Goal: Task Accomplishment & Management: Manage account settings

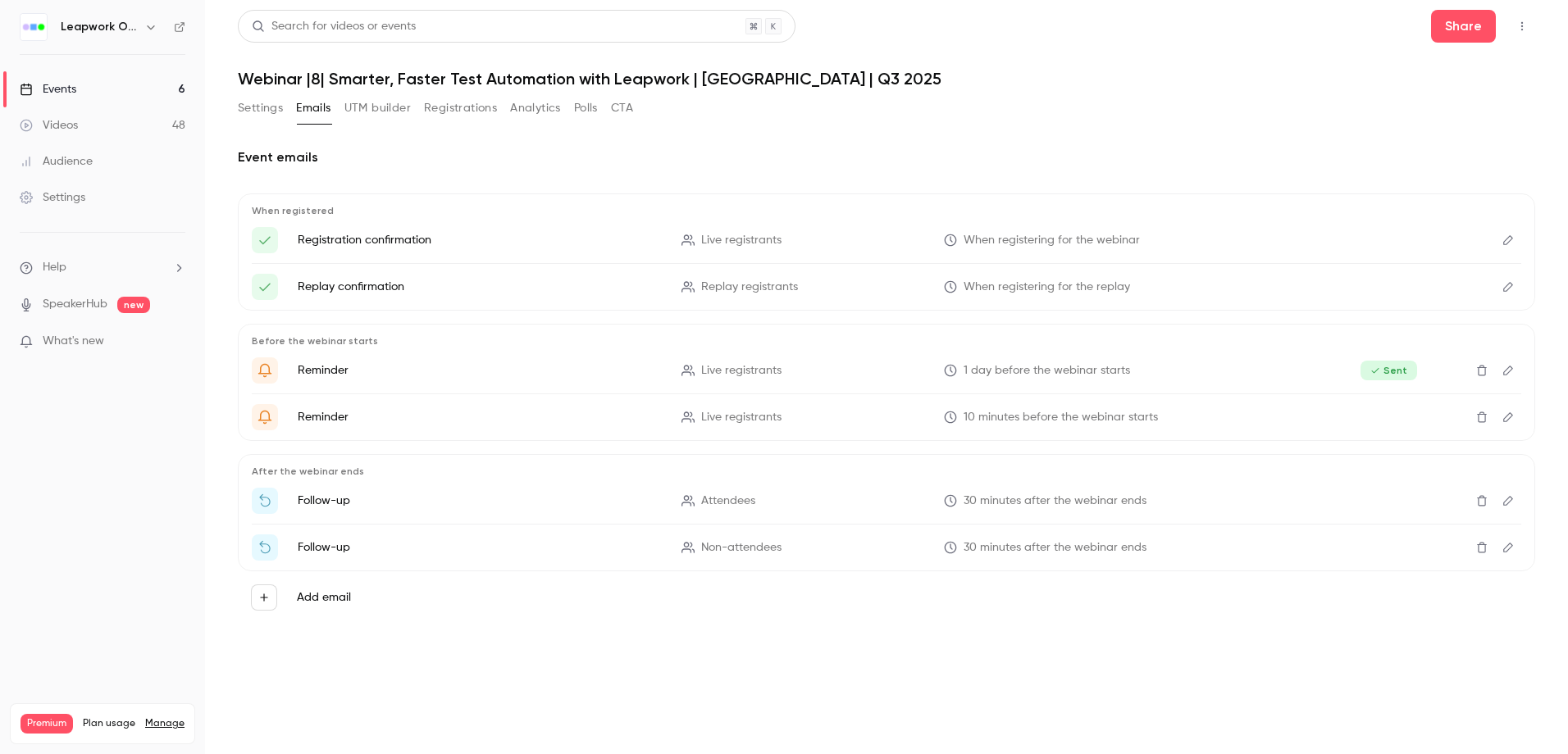
click at [65, 85] on div "Events" at bounding box center [48, 89] width 57 height 16
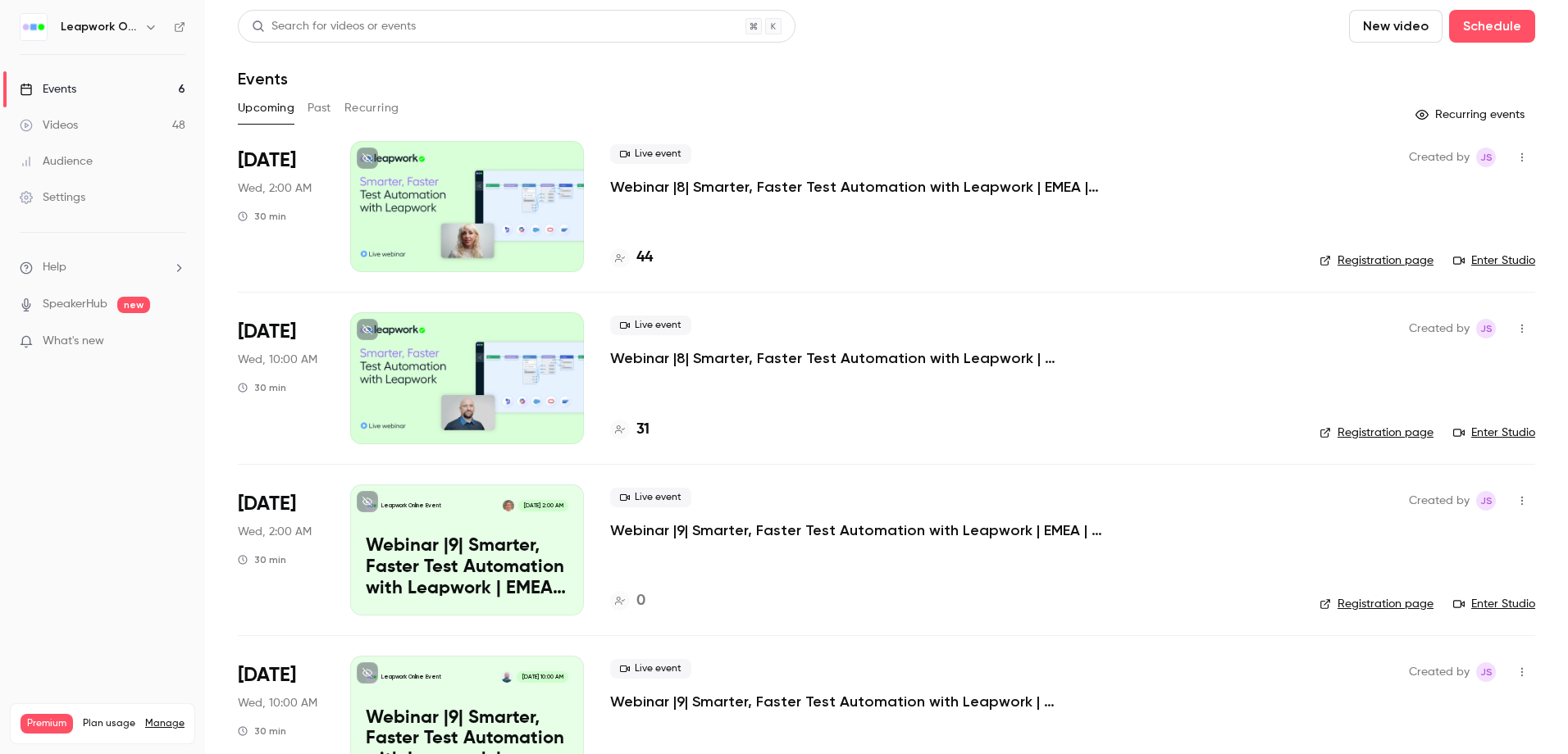
click at [326, 106] on button "Past" at bounding box center [319, 107] width 24 height 26
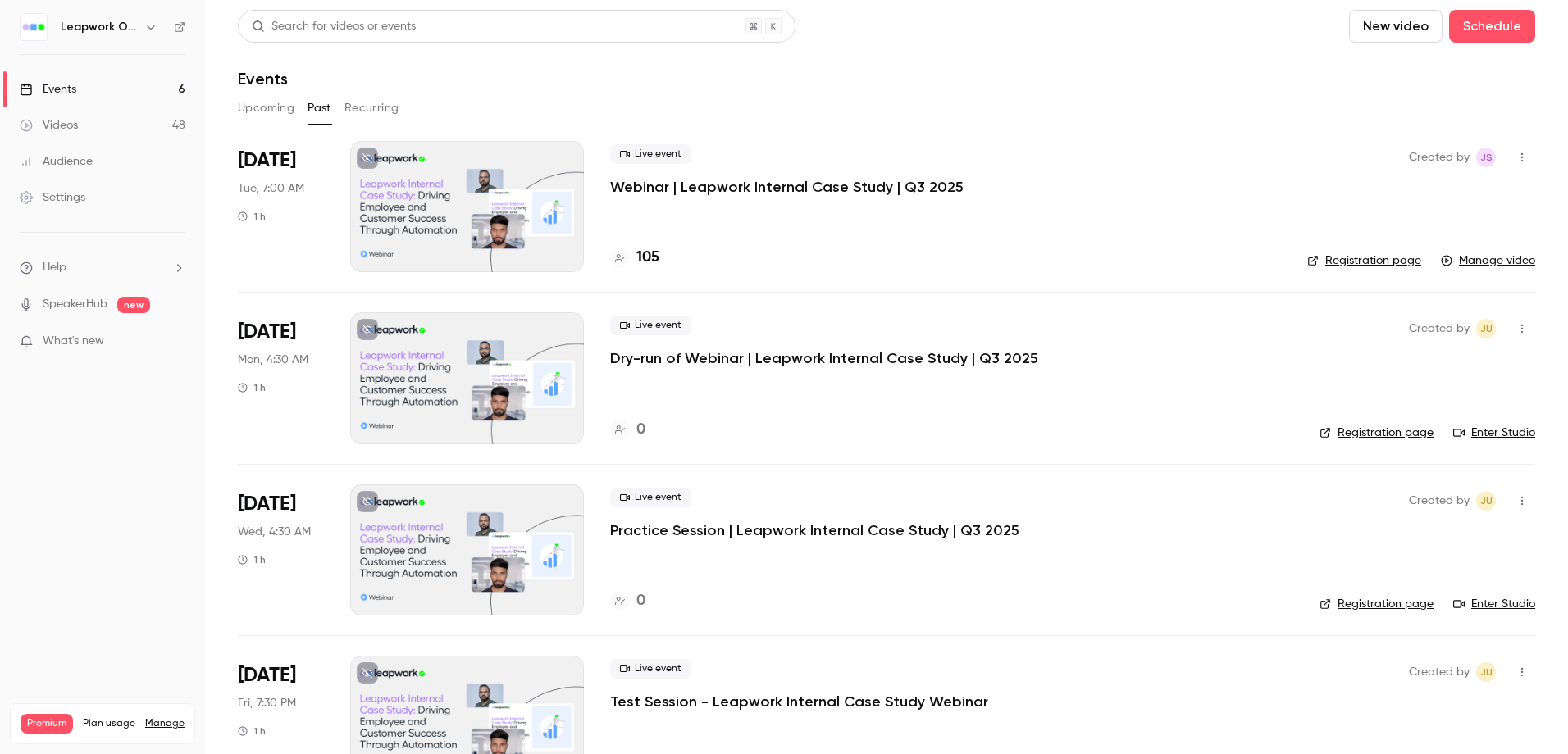
click at [463, 218] on div at bounding box center [467, 206] width 234 height 131
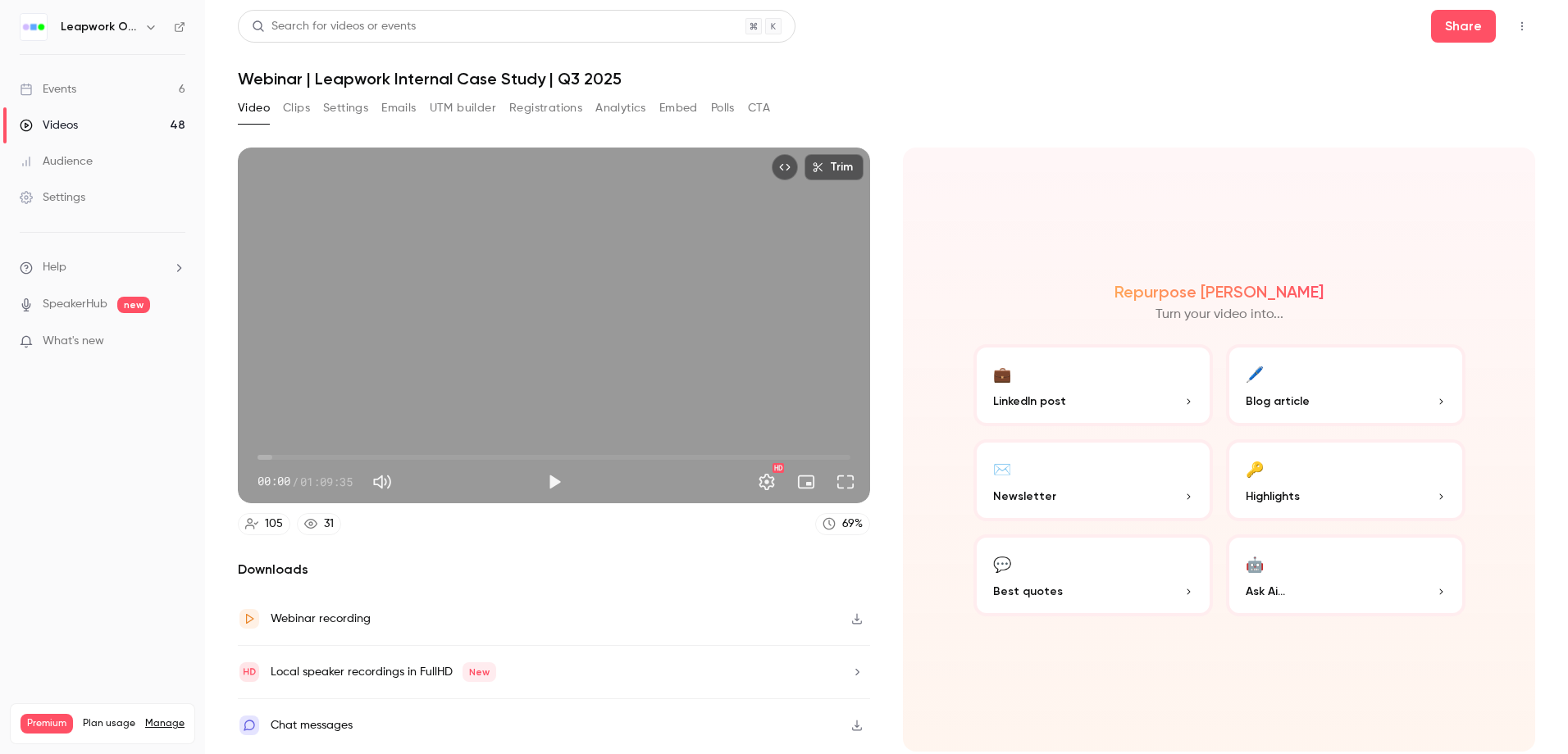
click at [737, 105] on div "Video Clips Settings Emails UTM builder Registrations Analytics Embed Polls CTA" at bounding box center [503, 107] width 532 height 26
click at [722, 107] on button "Polls" at bounding box center [723, 107] width 24 height 26
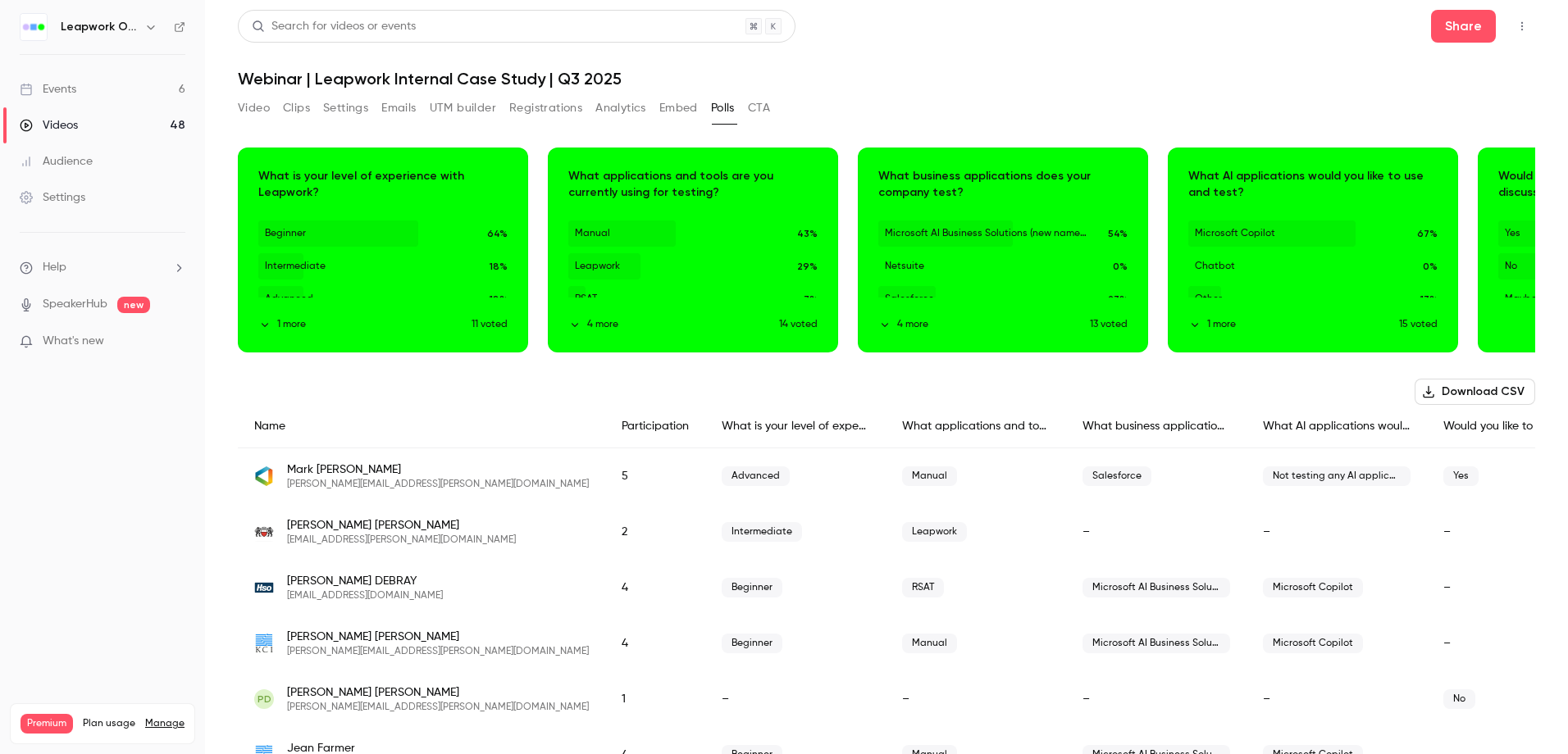
click at [558, 108] on button "Registrations" at bounding box center [545, 107] width 73 height 26
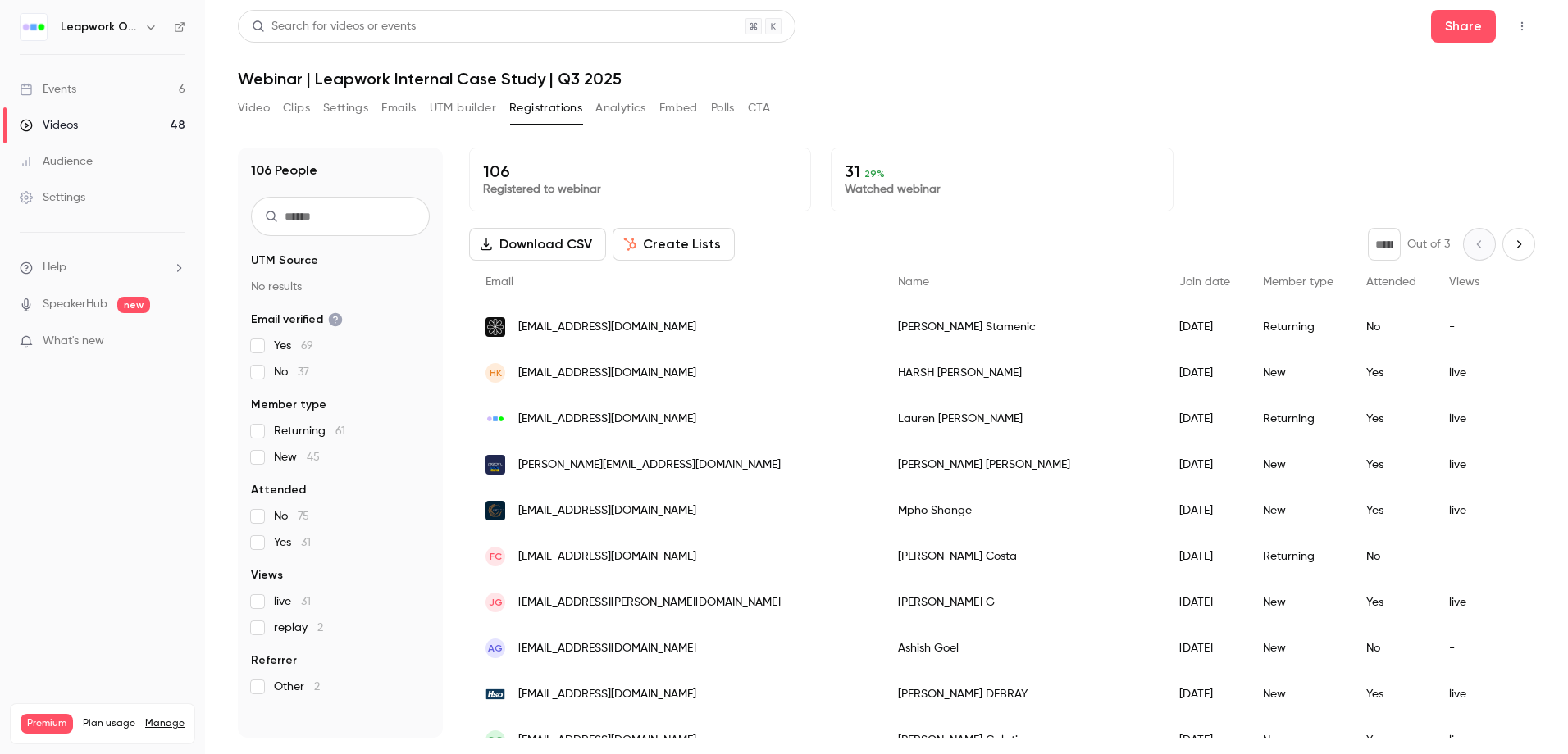
click at [1517, 242] on icon "Next page" at bounding box center [1519, 244] width 4 height 8
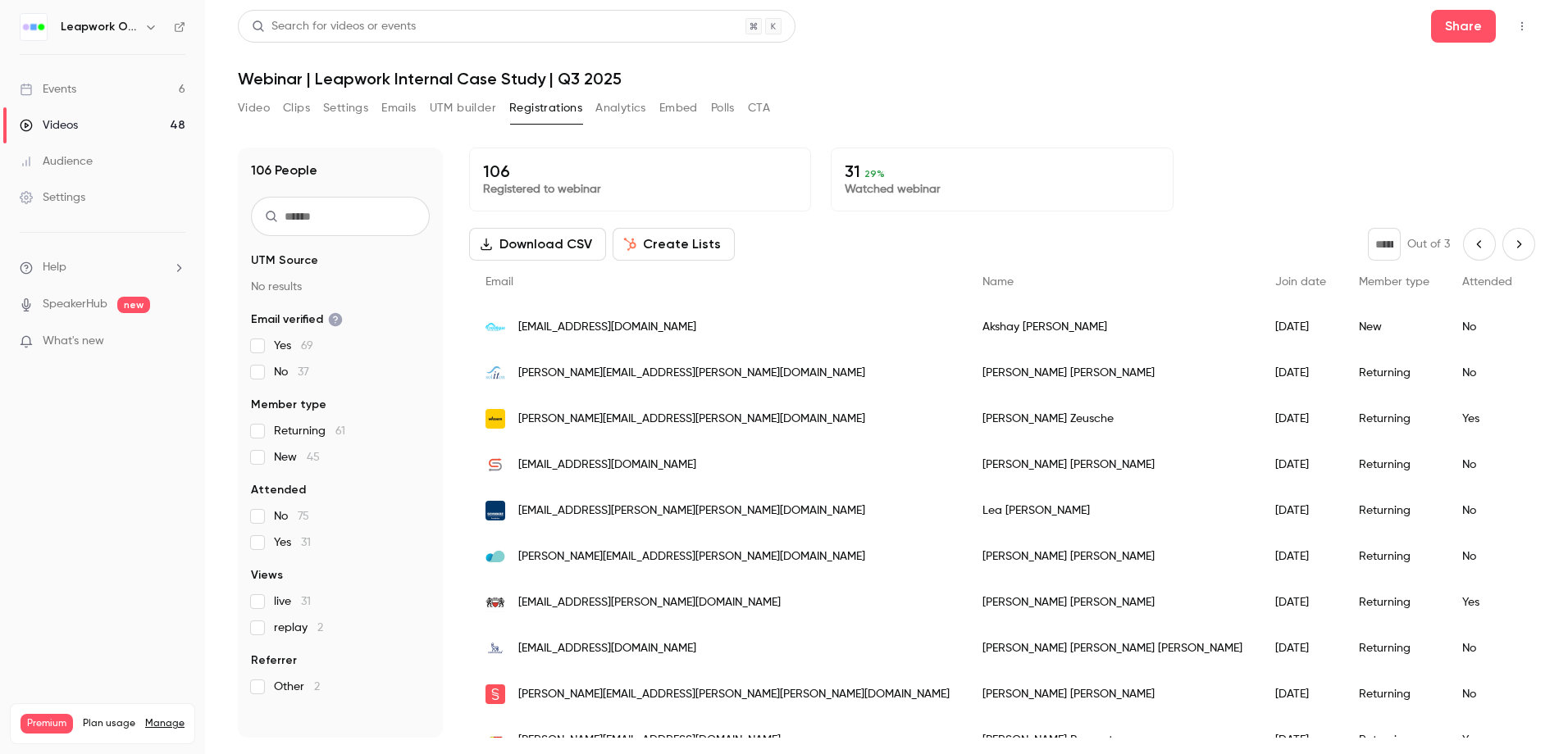
click at [1517, 241] on icon "Next page" at bounding box center [1519, 244] width 4 height 8
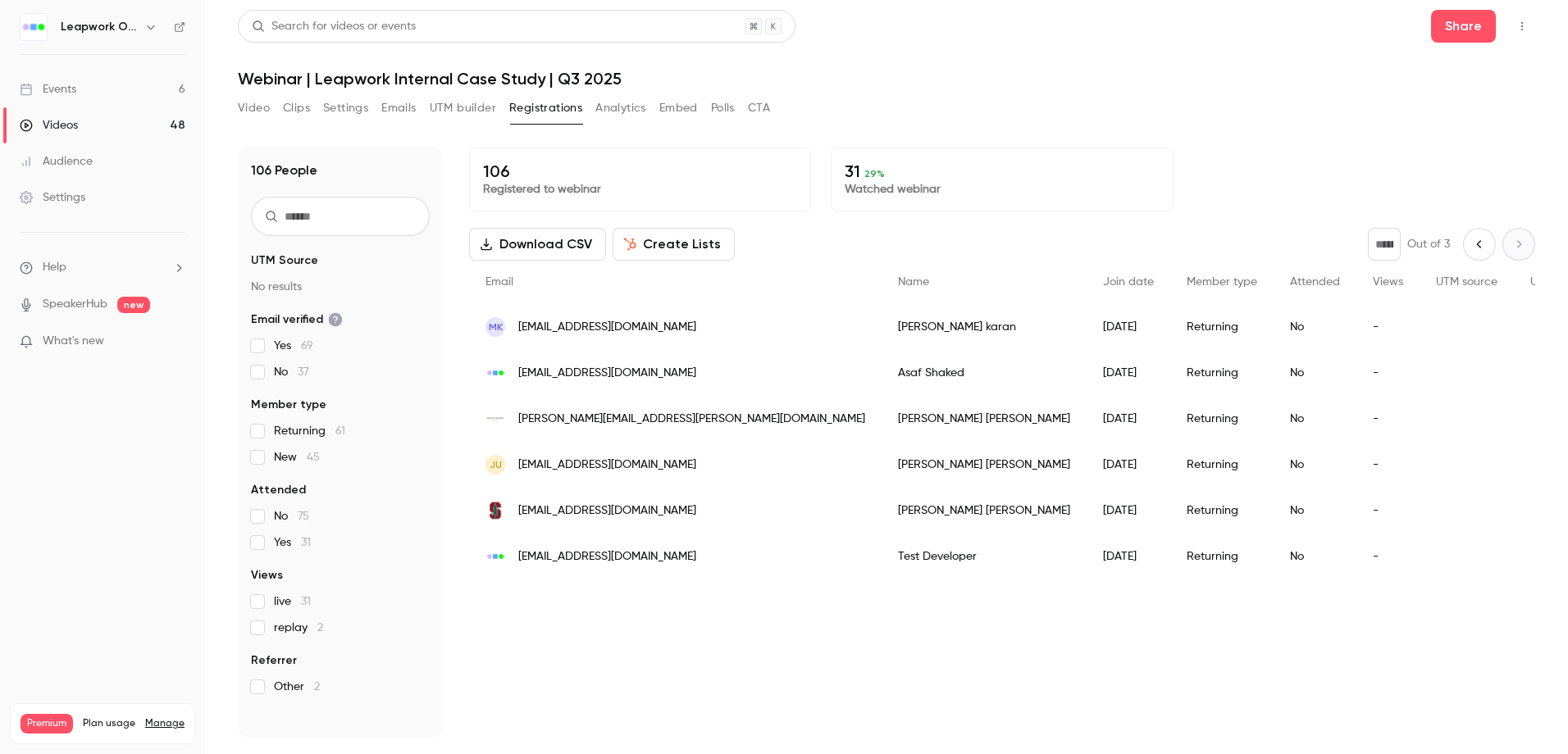
click at [1468, 236] on button "Previous page" at bounding box center [1480, 244] width 33 height 33
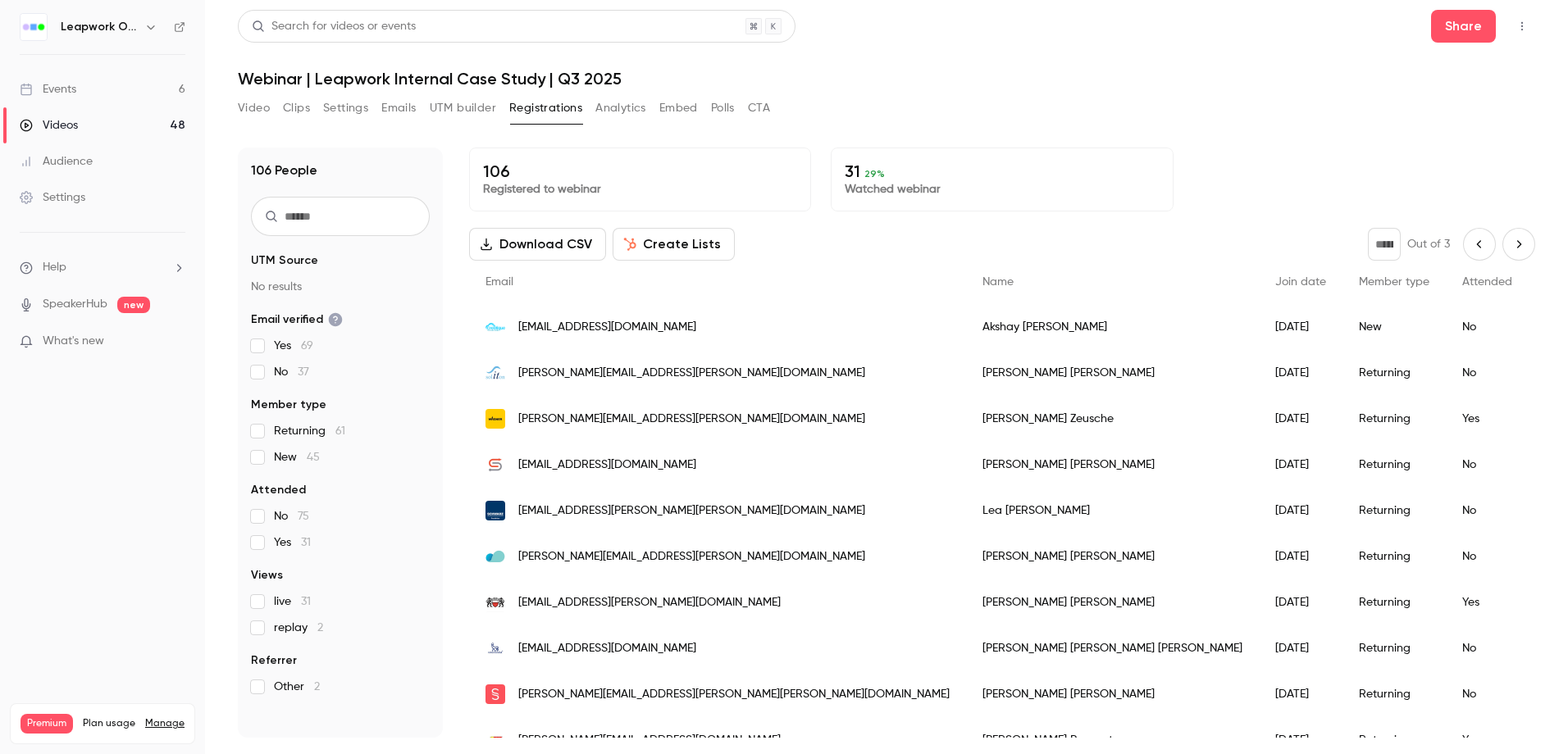
click at [1468, 236] on button "Previous page" at bounding box center [1480, 244] width 33 height 33
type input "*"
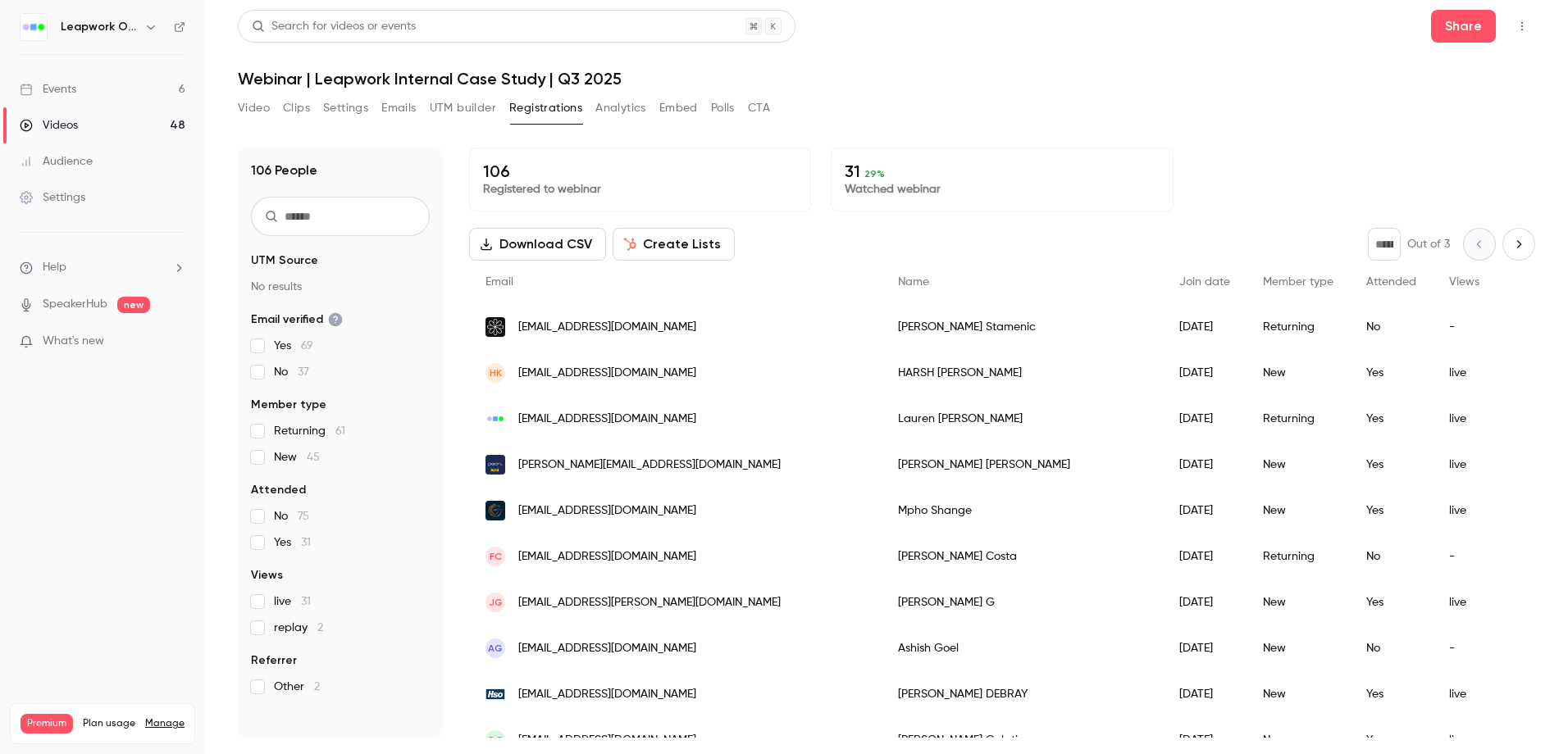
click at [623, 104] on button "Analytics" at bounding box center [620, 107] width 51 height 26
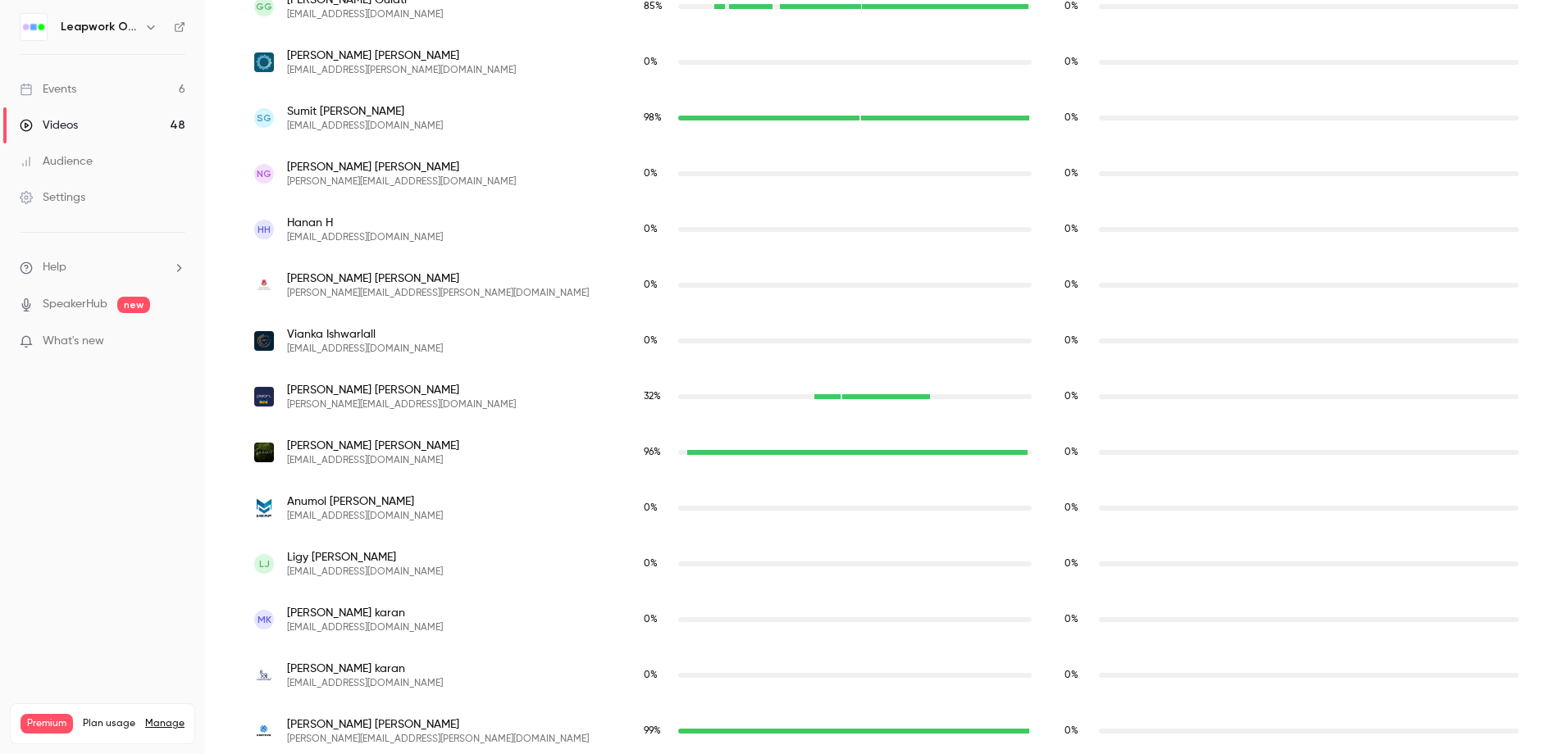
scroll to position [3669, 0]
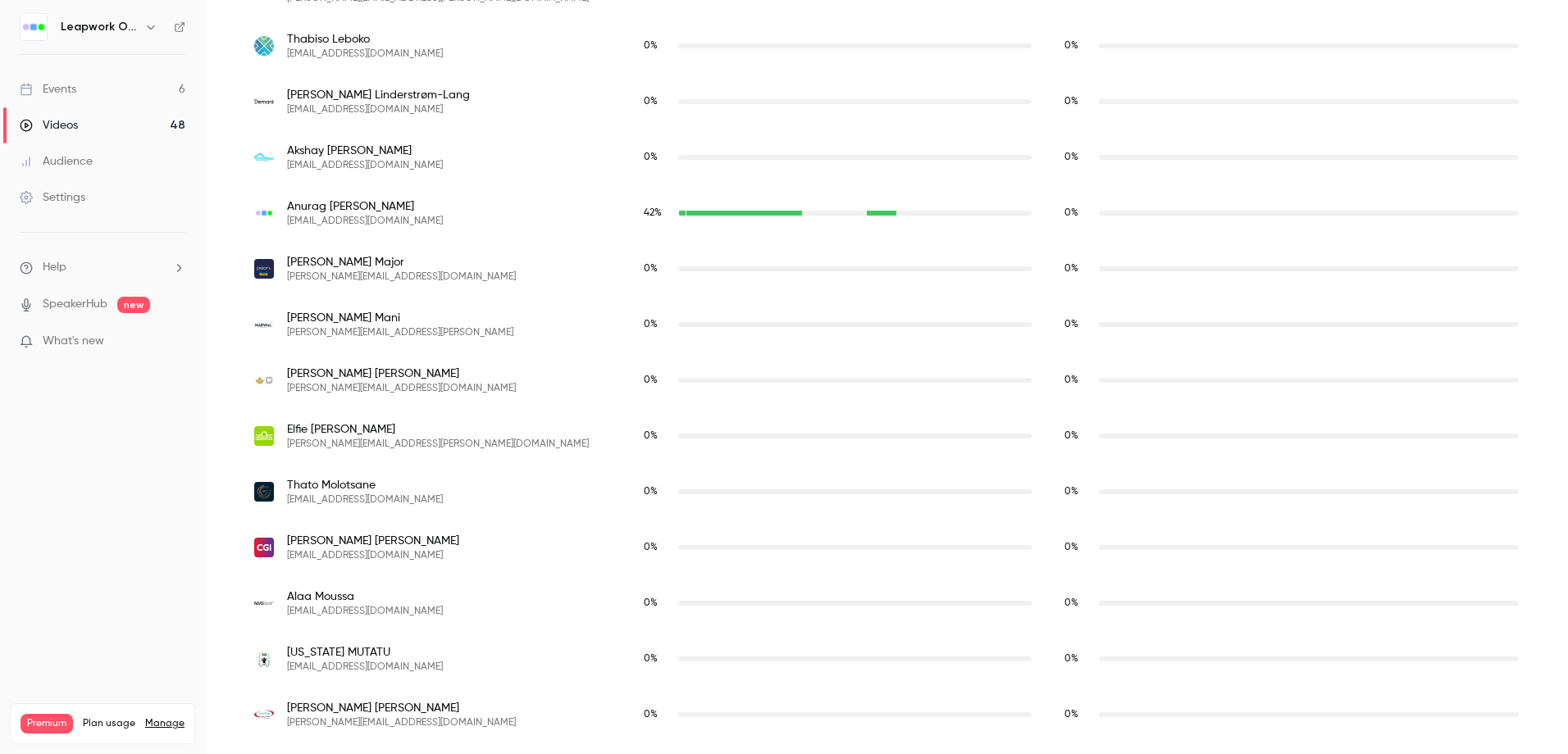
drag, startPoint x: 1556, startPoint y: 664, endPoint x: 1566, endPoint y: 718, distance: 54.9
click at [1566, 718] on main "Search for videos or events Share Webinar | Leapwork Internal Case Study | Q3 2…" at bounding box center [887, 377] width 1363 height 754
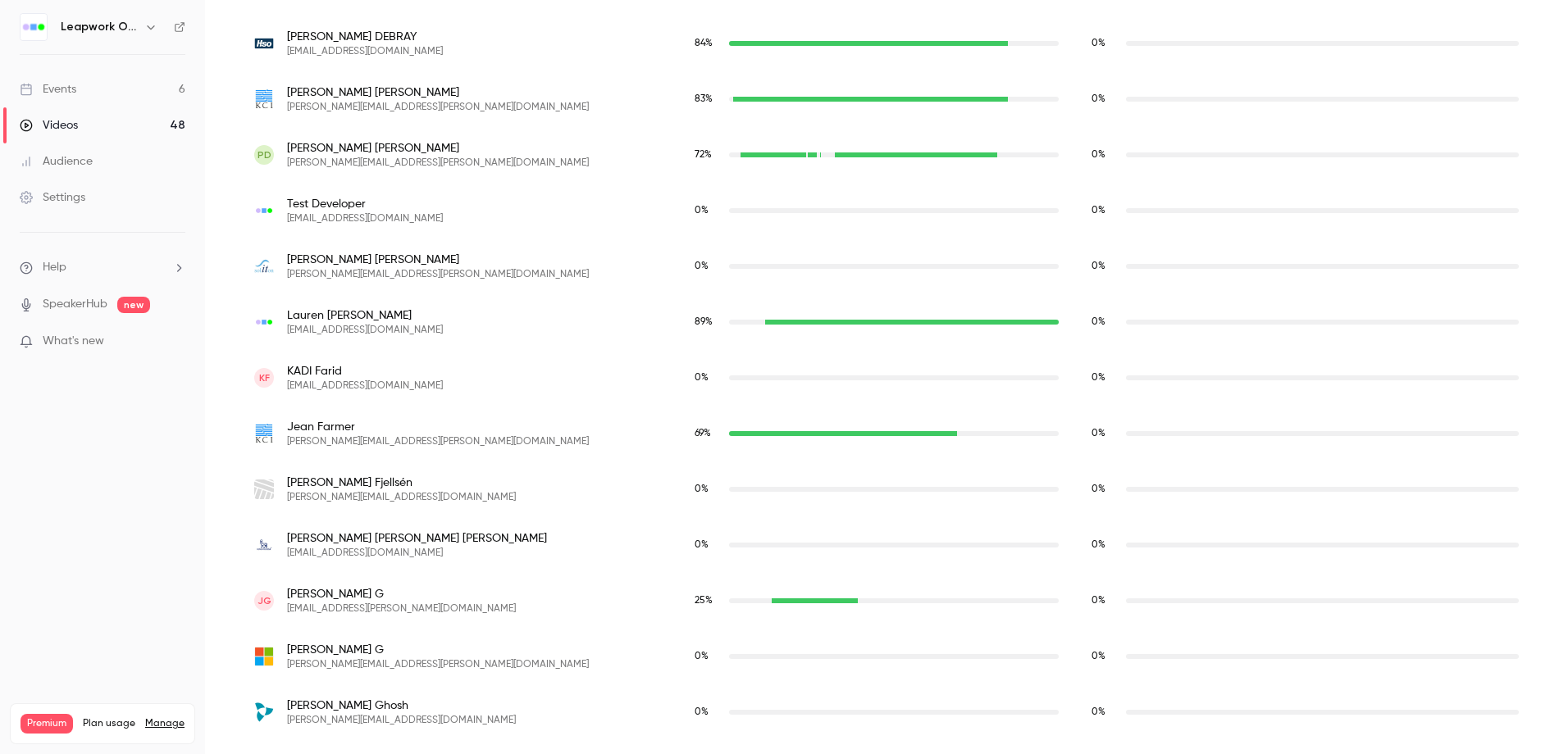
scroll to position [0, 0]
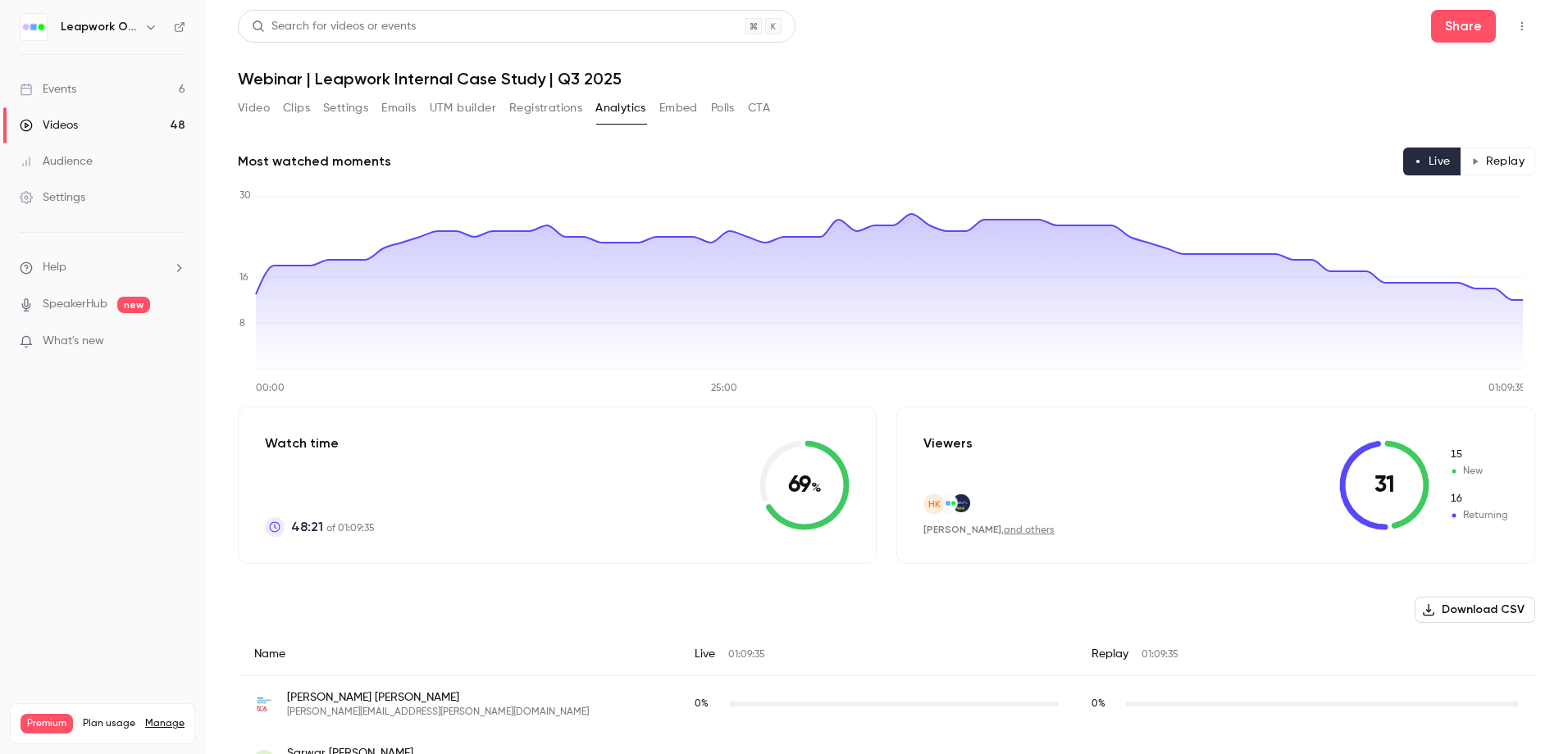
click at [533, 103] on button "Registrations" at bounding box center [545, 107] width 73 height 26
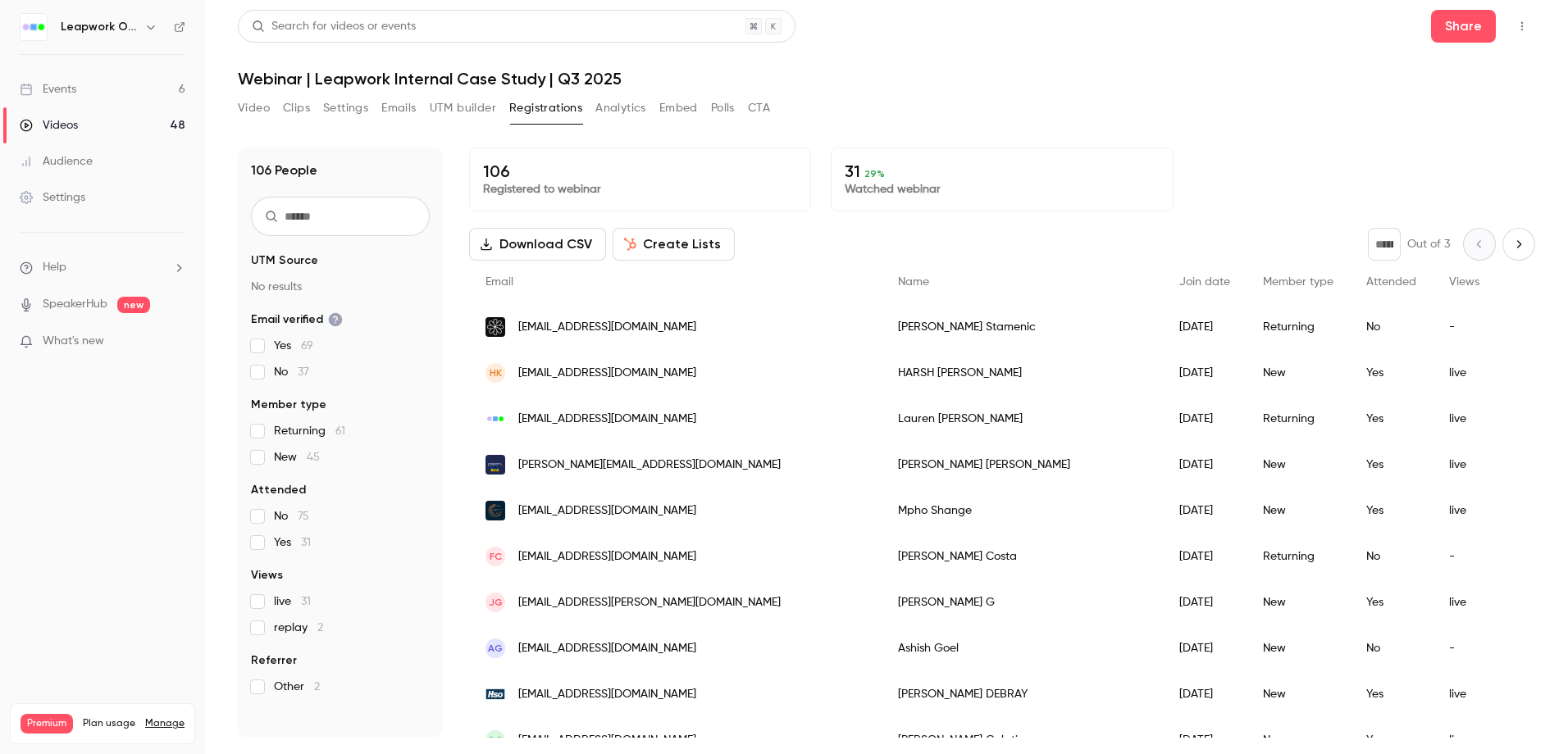
click at [473, 102] on button "UTM builder" at bounding box center [462, 107] width 66 height 26
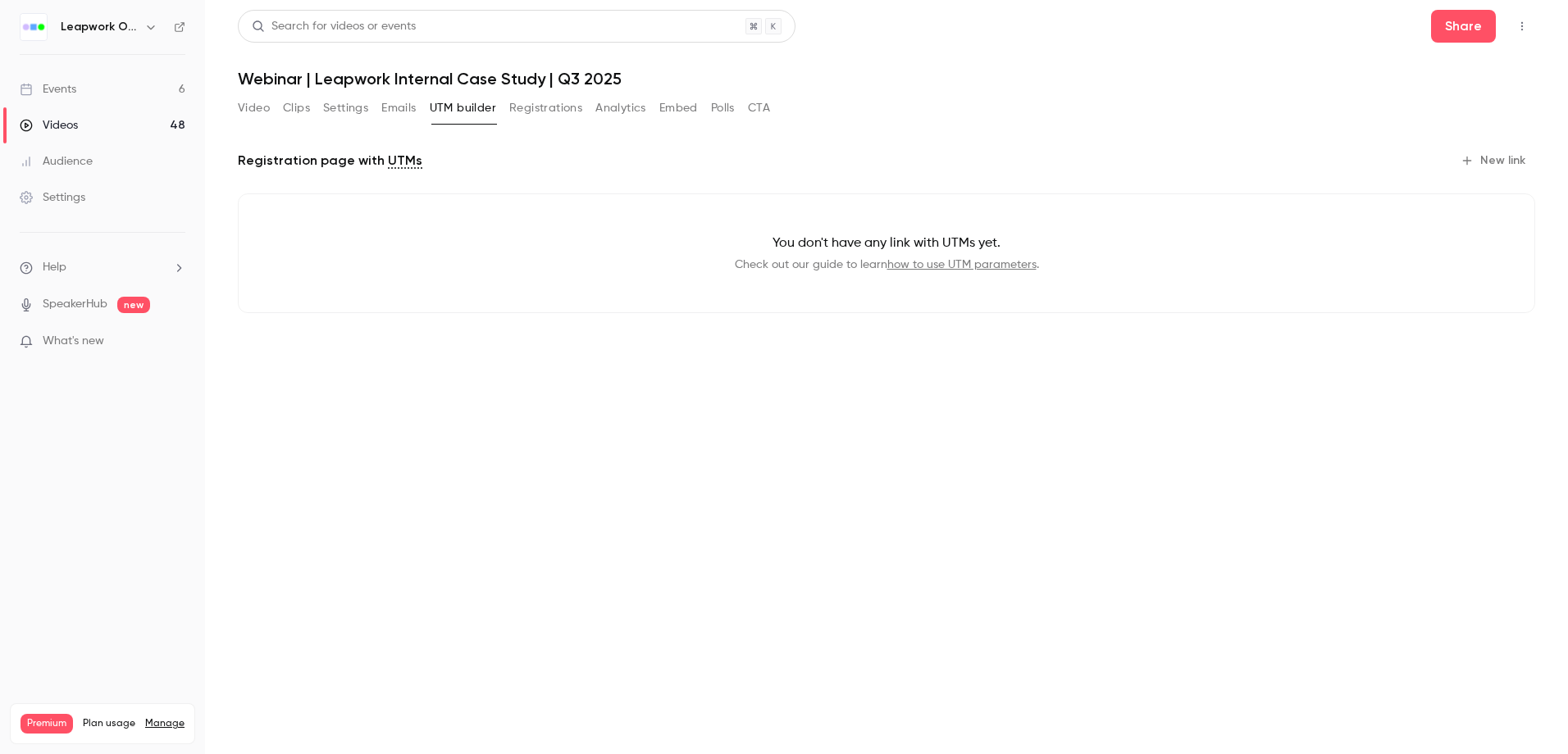
click at [398, 105] on button "Emails" at bounding box center [399, 107] width 35 height 26
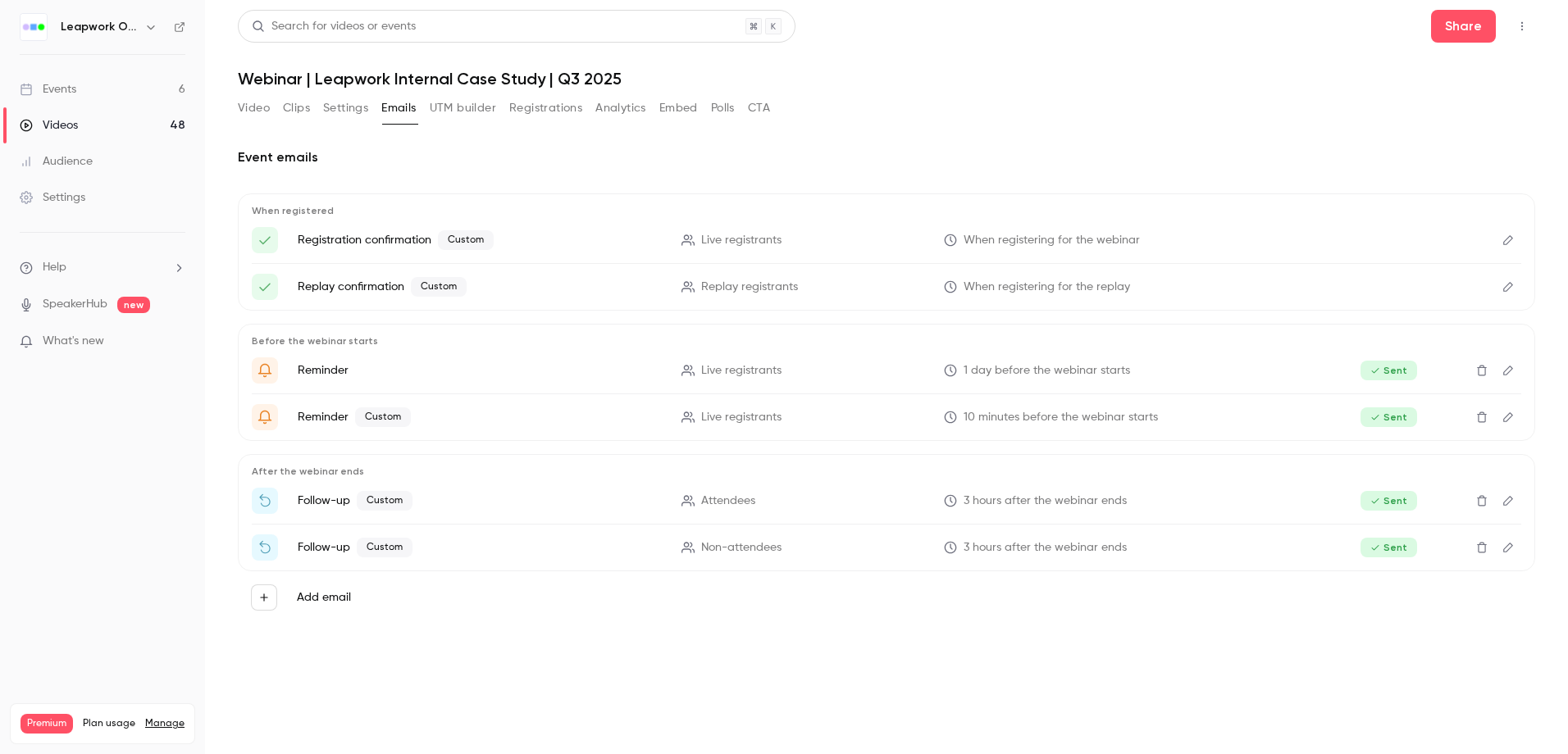
click at [1507, 233] on button "Edit" at bounding box center [1508, 240] width 26 height 26
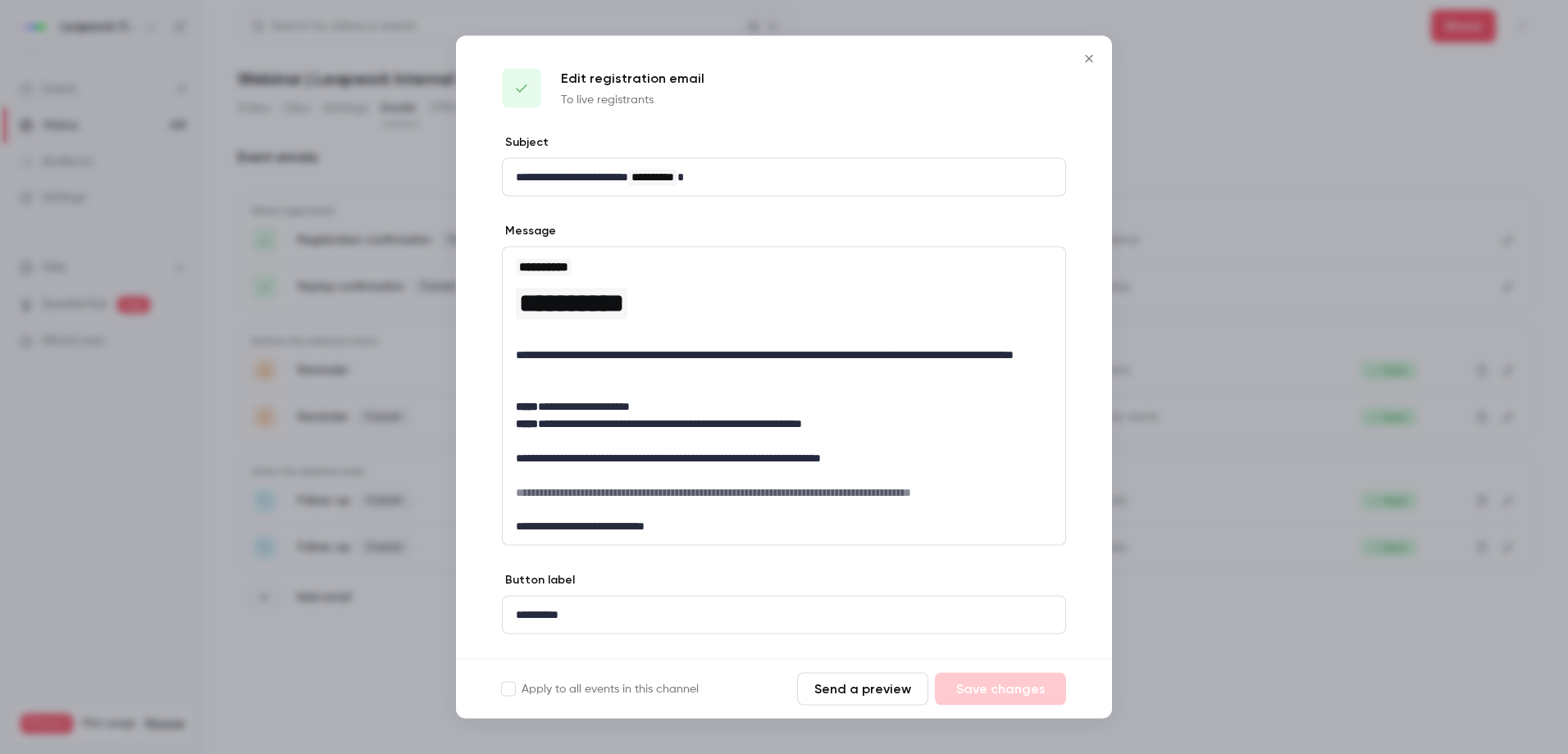
click at [1092, 57] on icon "Close" at bounding box center [1089, 59] width 20 height 13
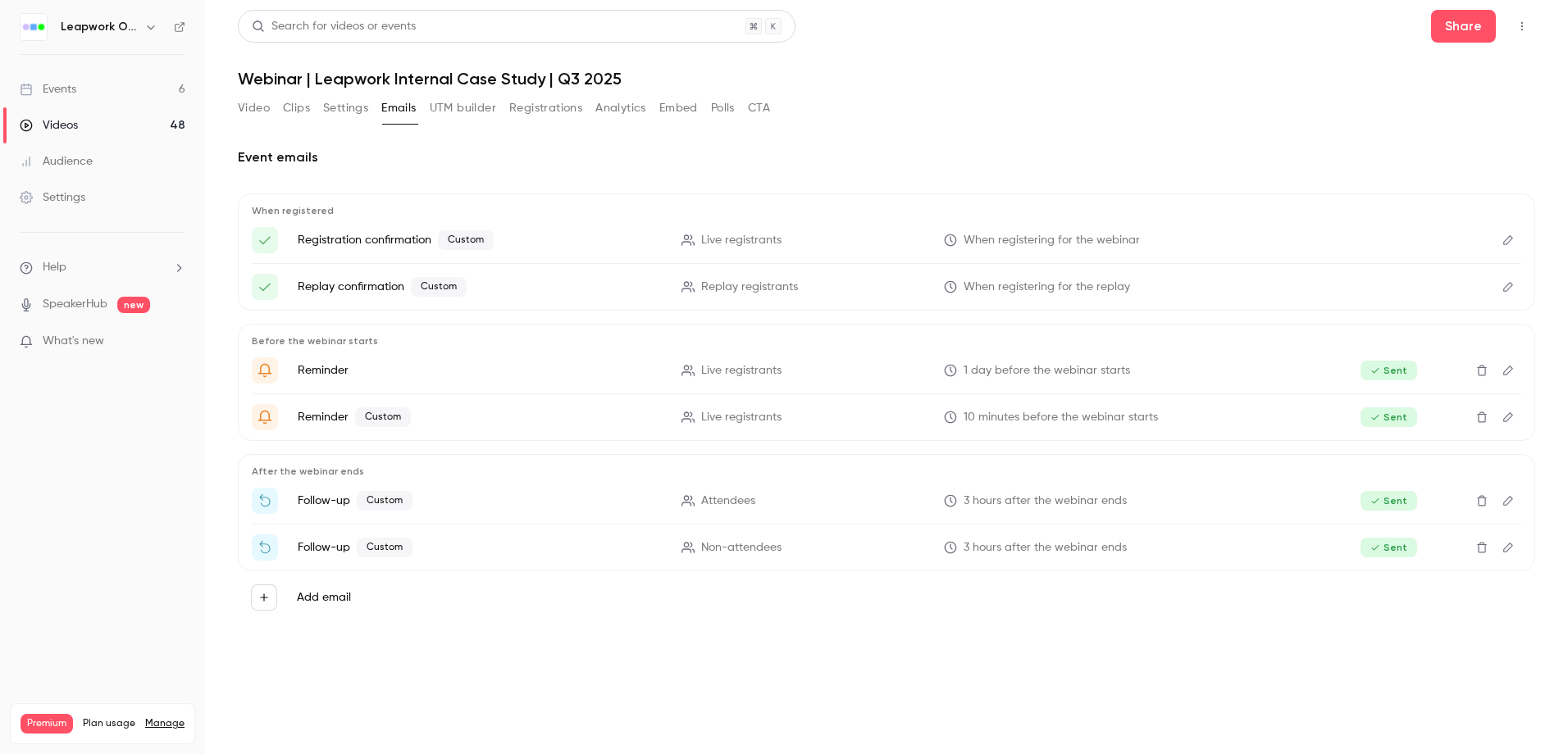
click at [1507, 240] on icon "Edit" at bounding box center [1509, 240] width 10 height 10
click at [65, 88] on div "Events" at bounding box center [48, 89] width 57 height 16
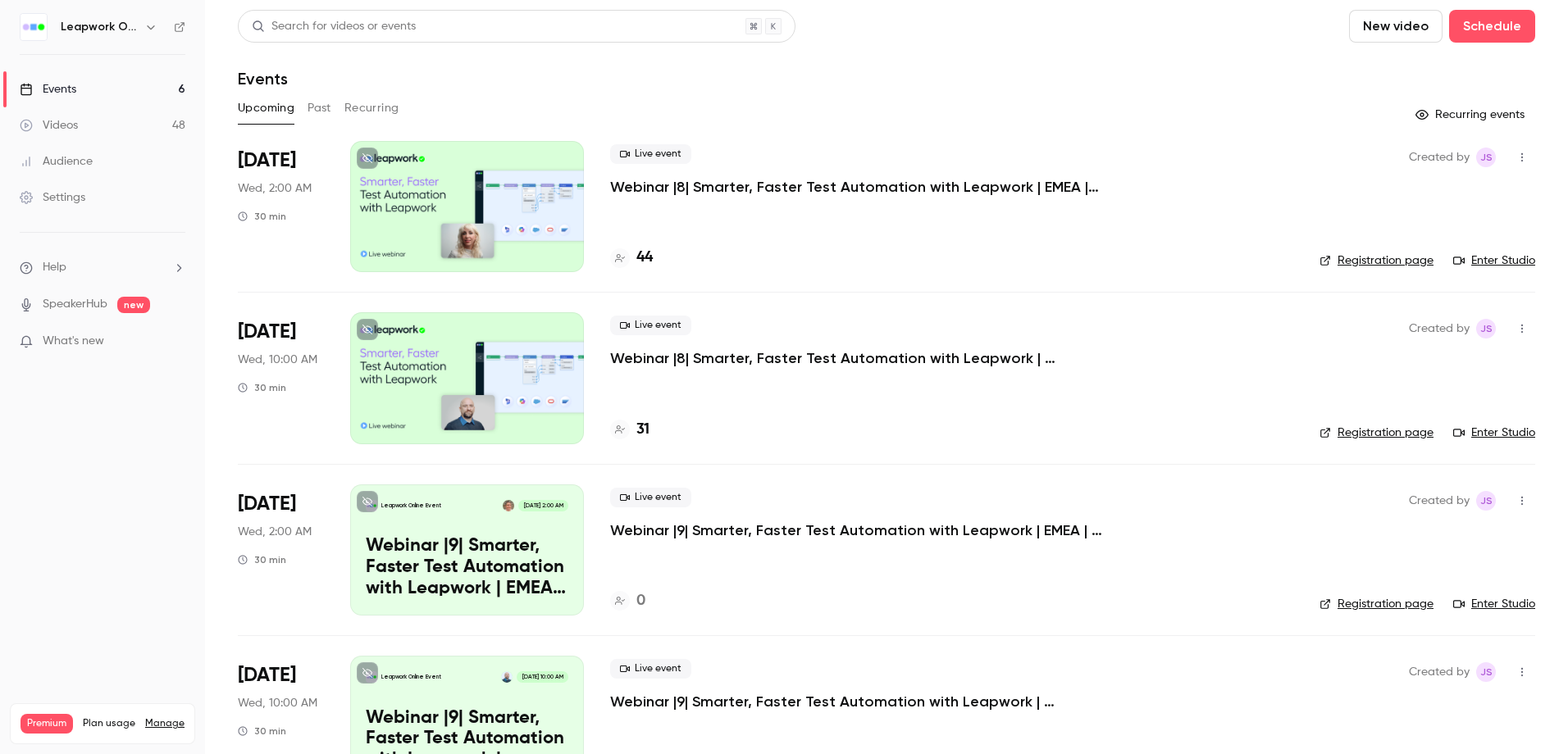
scroll to position [298, 0]
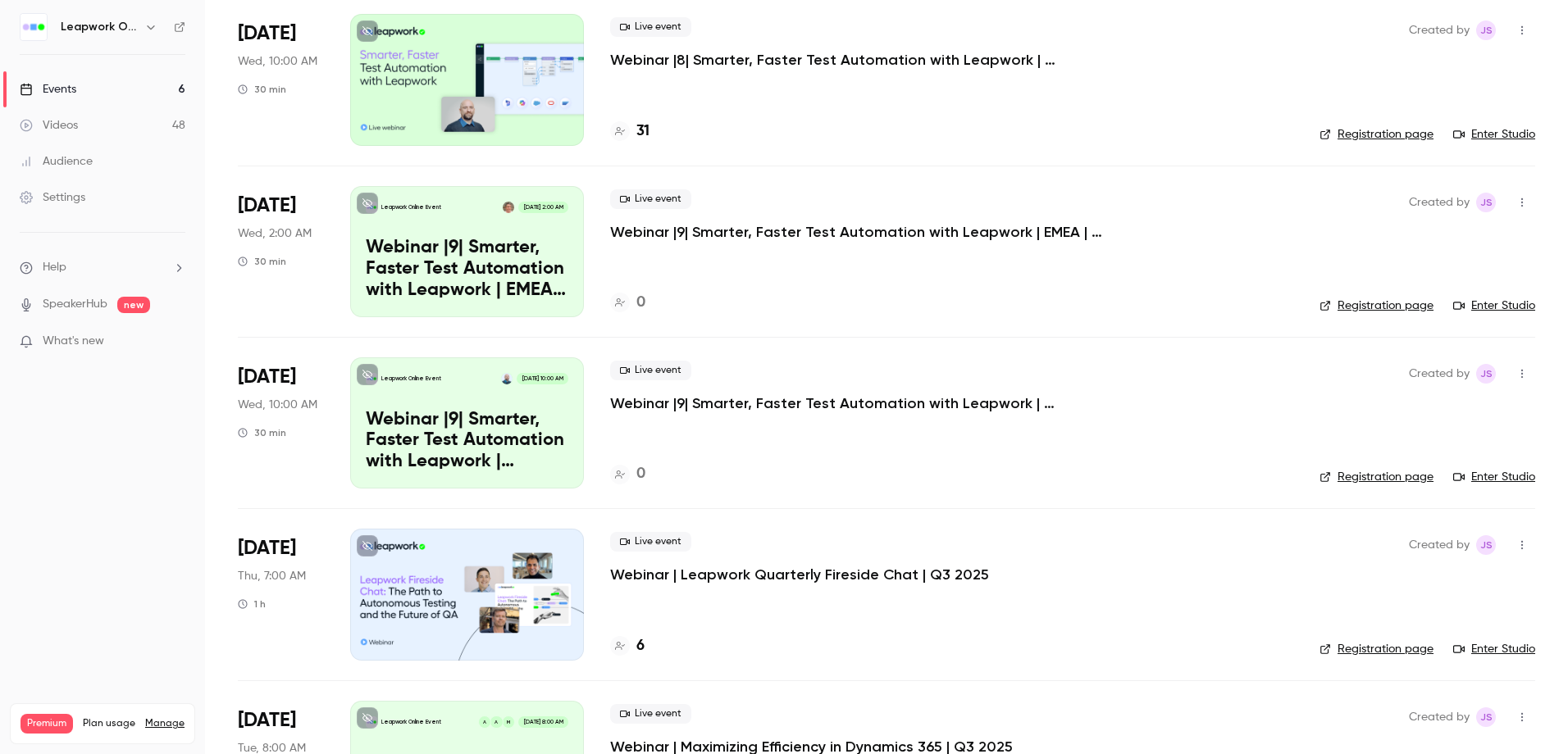
click at [62, 86] on div "Events" at bounding box center [48, 89] width 57 height 16
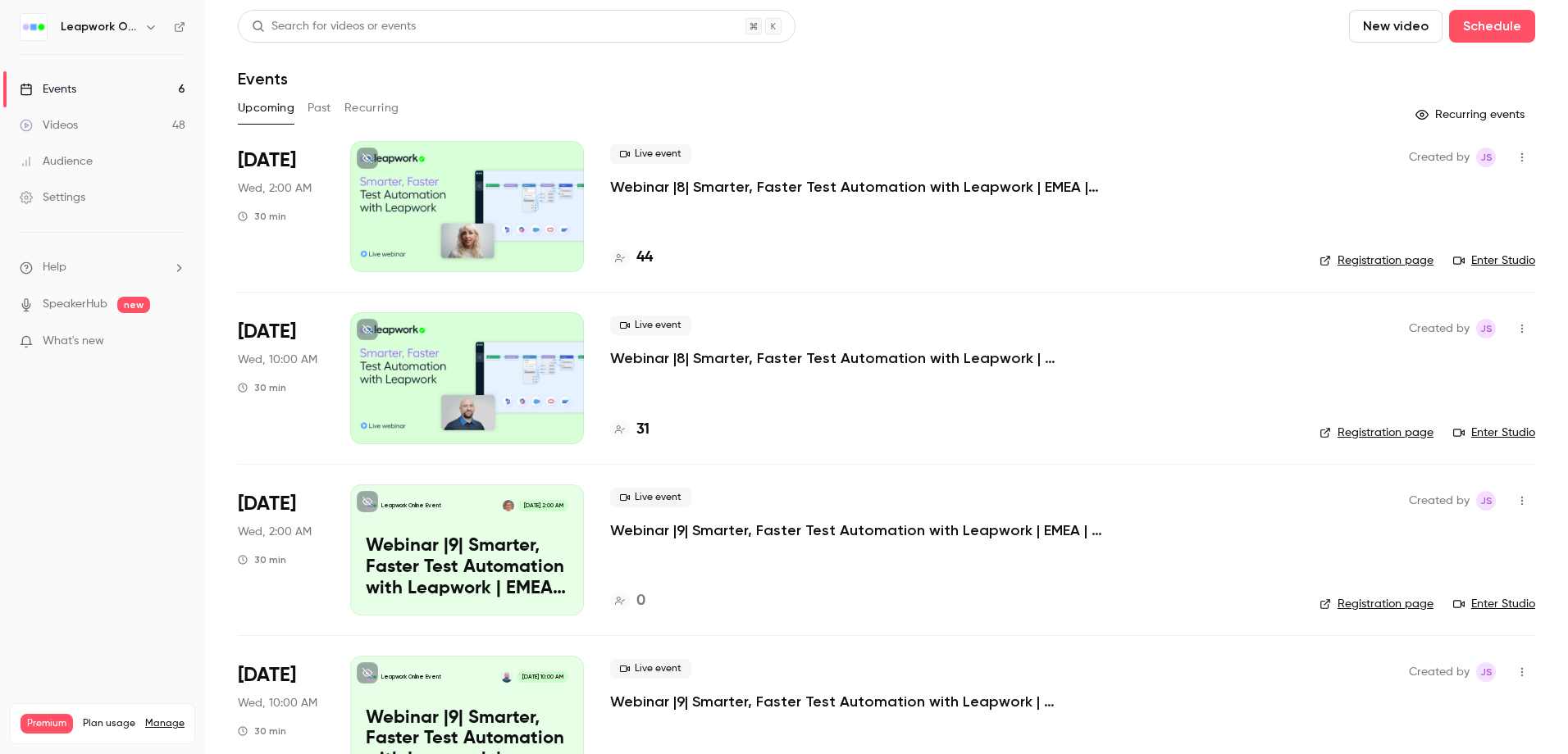
click at [90, 17] on div "Leapwork Online Event" at bounding box center [110, 27] width 100 height 20
click at [142, 24] on button "button" at bounding box center [150, 27] width 20 height 20
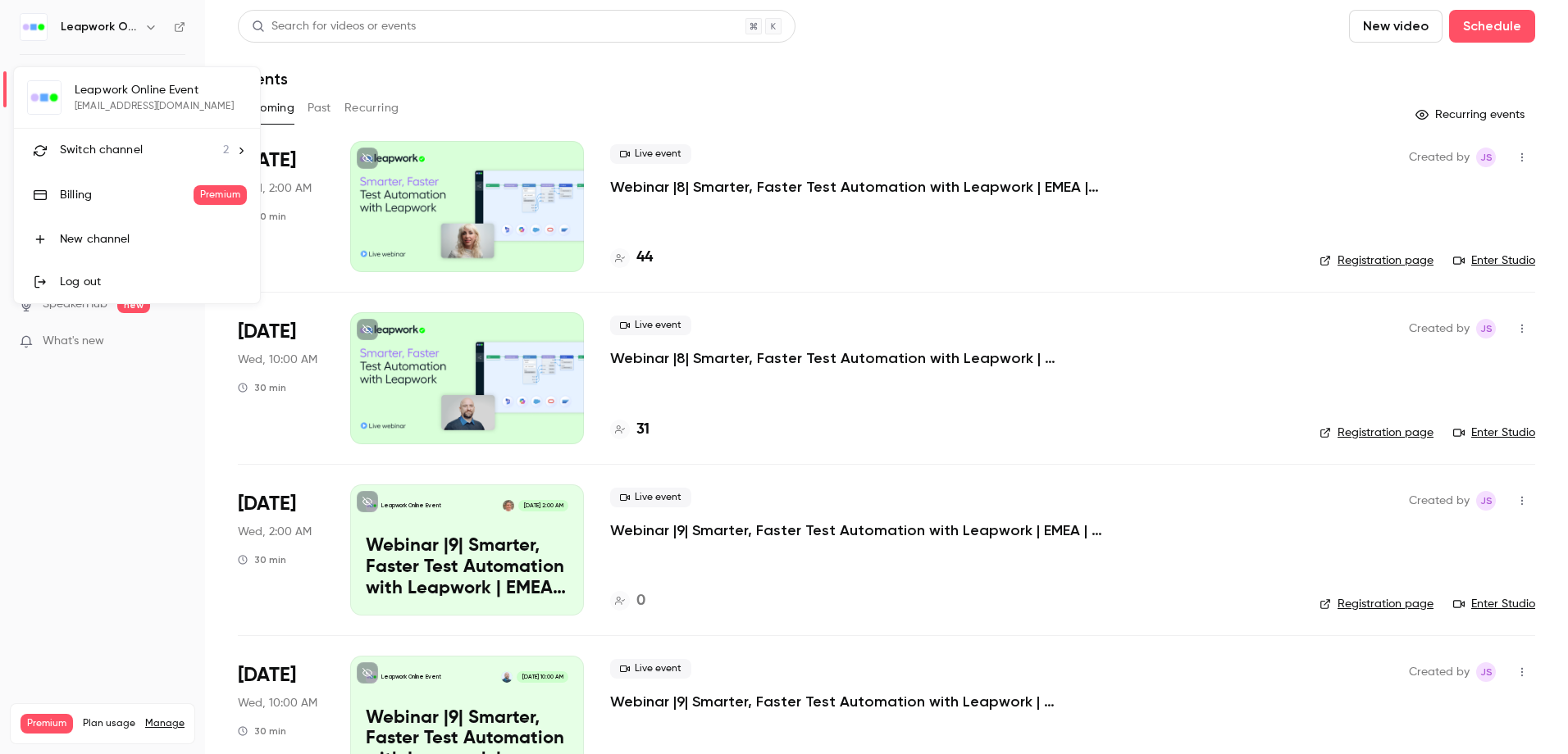
click at [148, 149] on div "Switch channel 2" at bounding box center [144, 150] width 169 height 17
click at [128, 138] on div "Leapwork Field" at bounding box center [152, 137] width 187 height 16
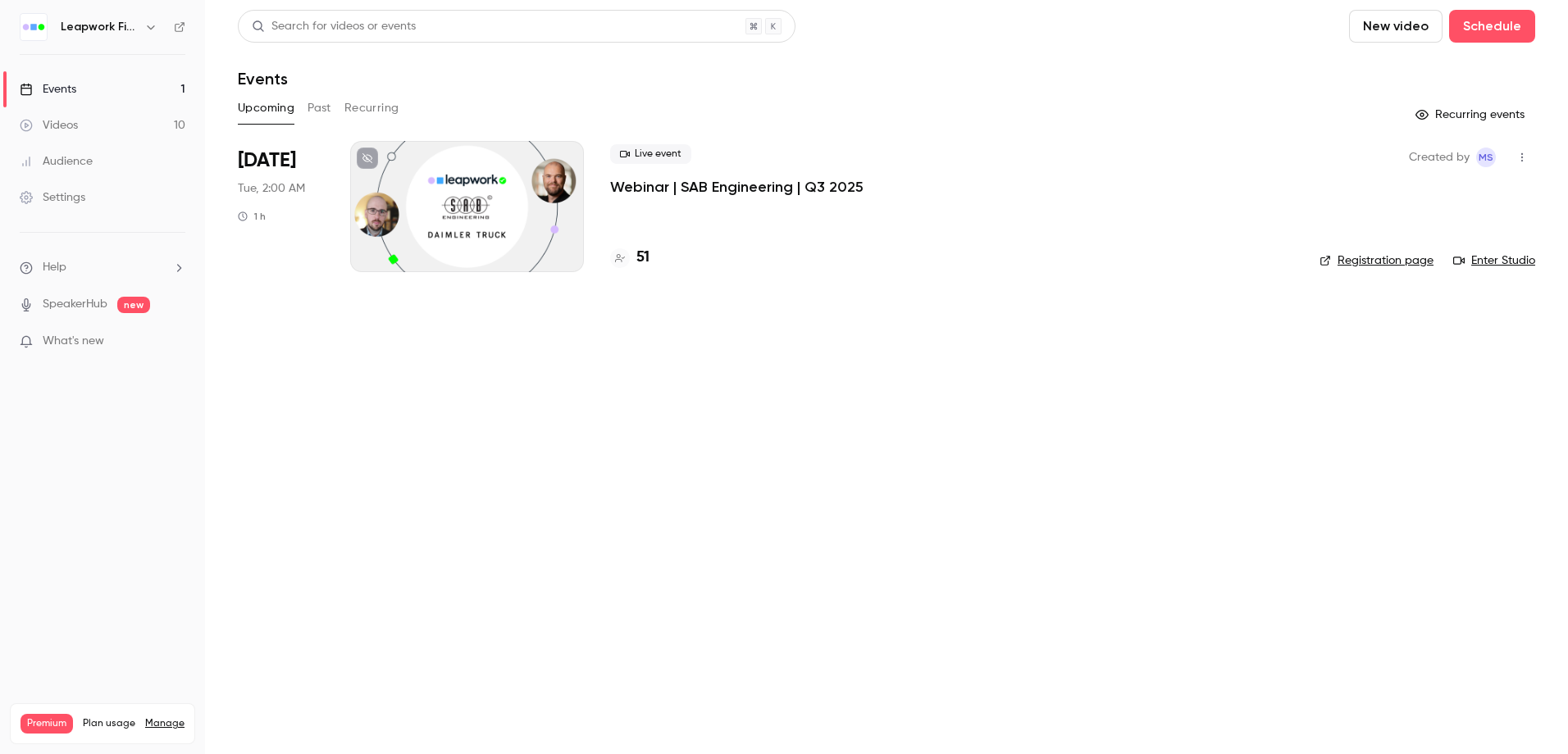
click at [425, 198] on div at bounding box center [467, 206] width 234 height 131
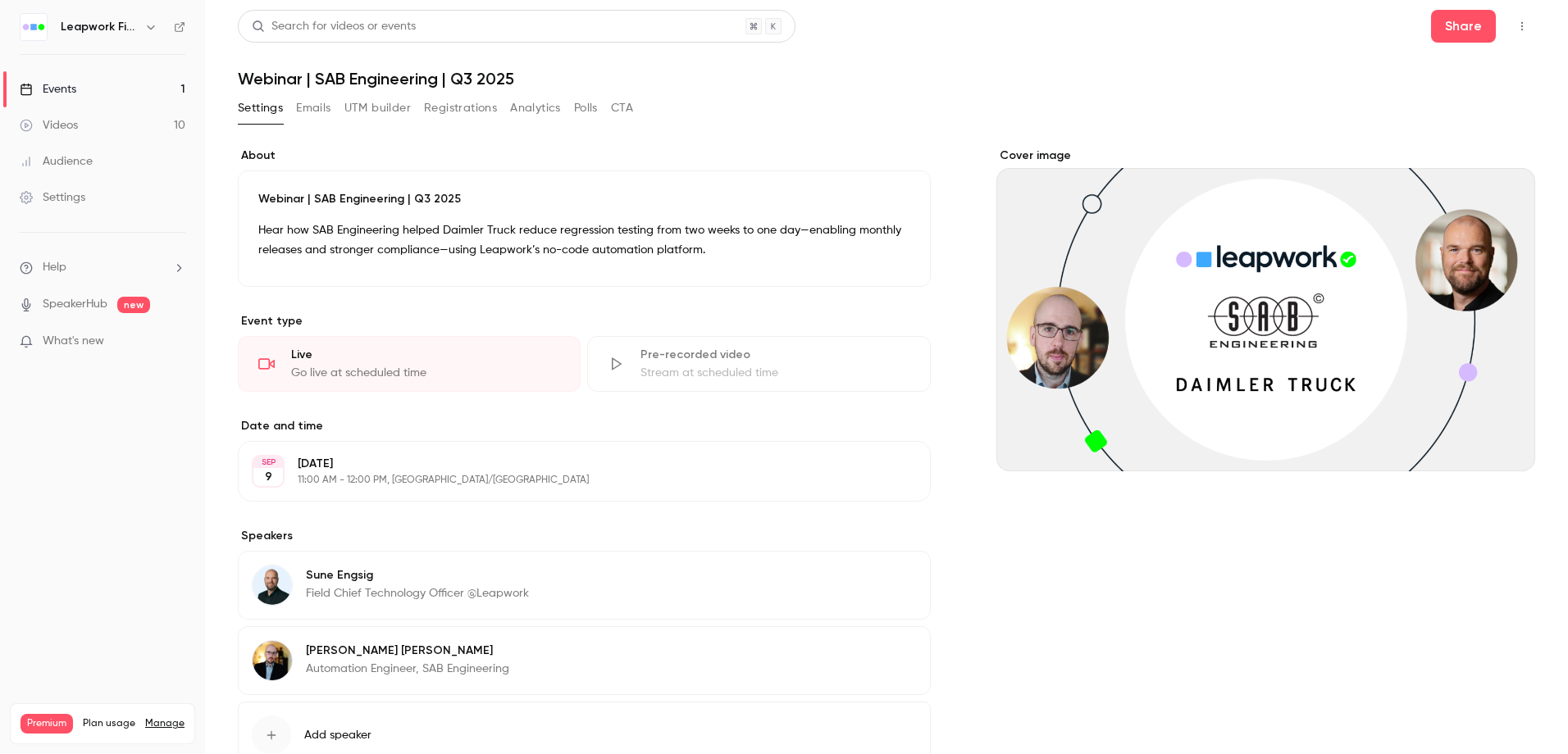
click at [315, 110] on button "Emails" at bounding box center [313, 107] width 35 height 26
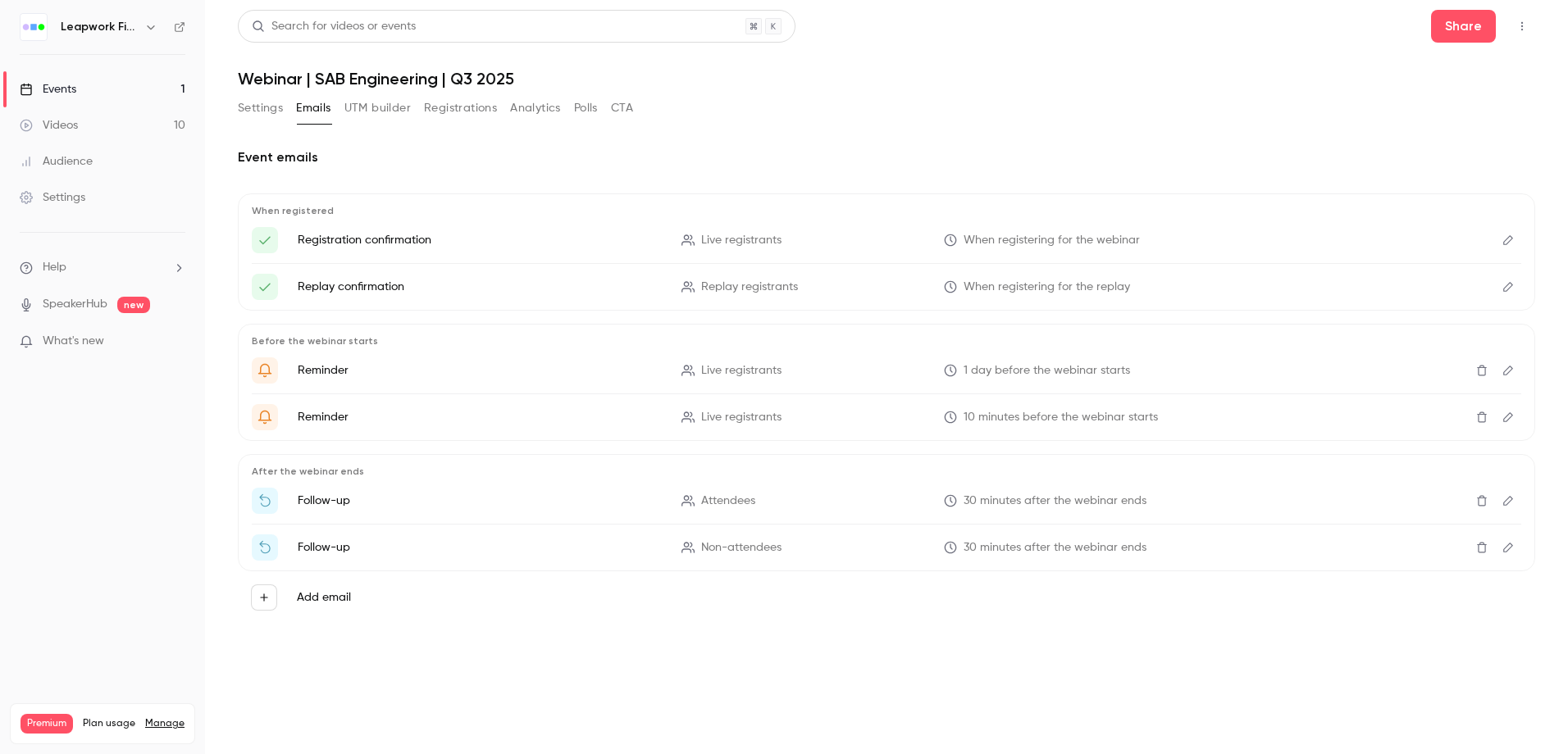
click at [1505, 240] on icon "Edit" at bounding box center [1509, 240] width 13 height 11
